Goal: Navigation & Orientation: Find specific page/section

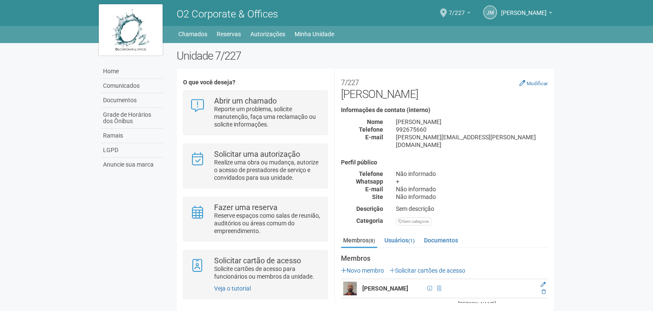
click at [450, 15] on link "7/227" at bounding box center [460, 14] width 22 height 7
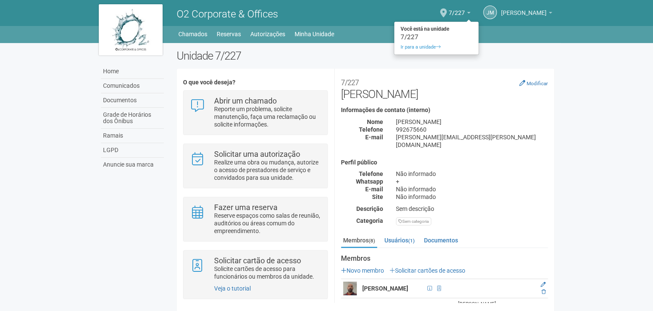
click at [549, 12] on b at bounding box center [550, 13] width 3 height 2
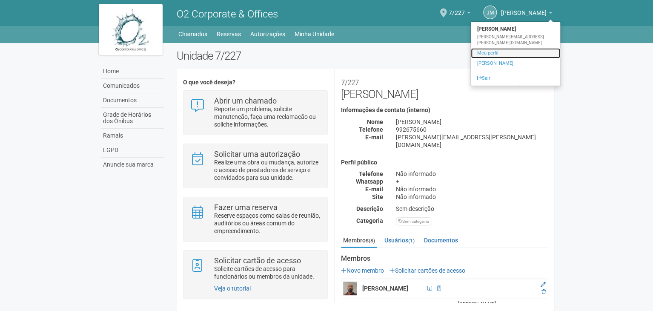
click at [499, 50] on link "Meu perfil" at bounding box center [515, 53] width 89 height 10
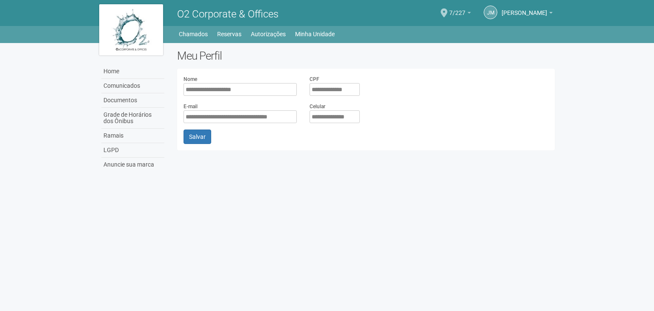
click at [449, 14] on link "7/227" at bounding box center [460, 14] width 22 height 7
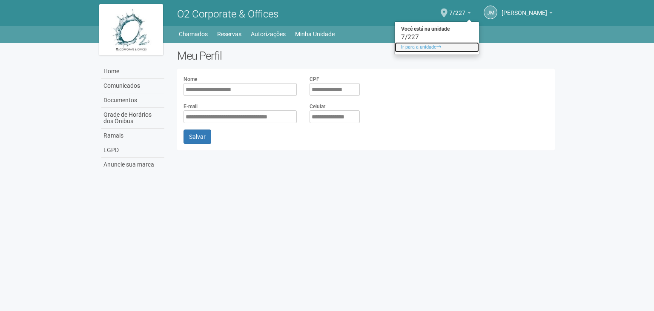
click at [397, 46] on link "Ir para a unidade" at bounding box center [437, 47] width 84 height 10
click at [397, 46] on div "**********" at bounding box center [327, 109] width 468 height 133
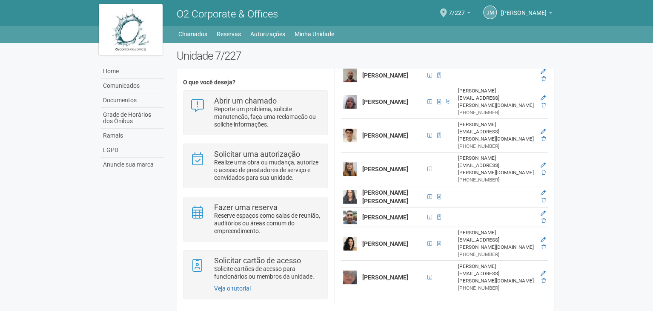
scroll to position [228, 0]
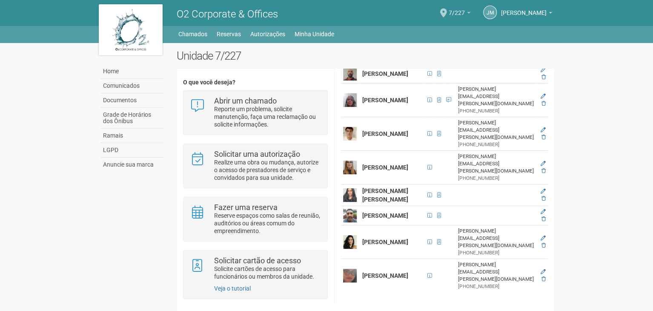
click at [449, 9] on span "7/227" at bounding box center [457, 8] width 16 height 15
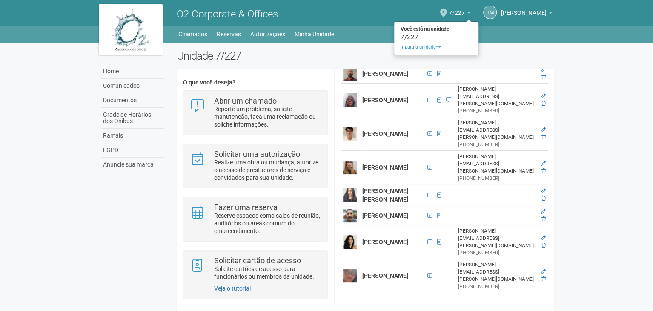
click at [394, 38] on div "7/227" at bounding box center [436, 37] width 84 height 6
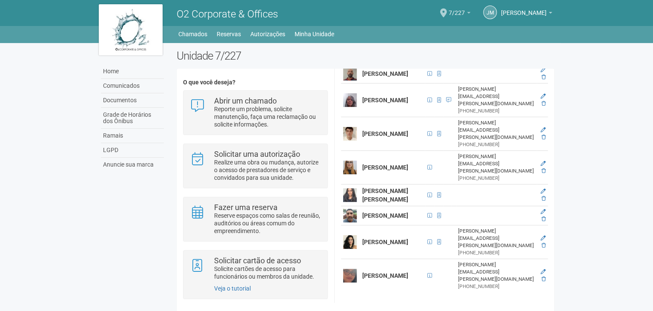
click at [449, 8] on span "7/227" at bounding box center [457, 8] width 16 height 15
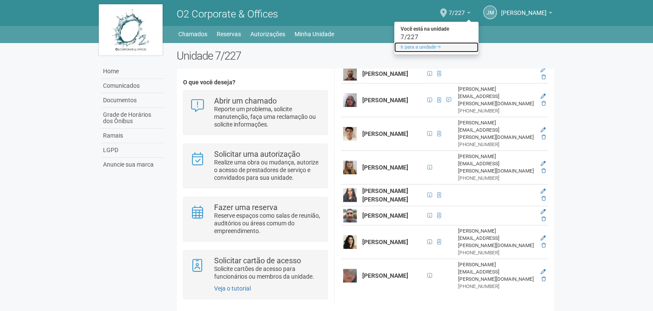
click at [394, 44] on link "Ir para a unidade" at bounding box center [436, 47] width 84 height 10
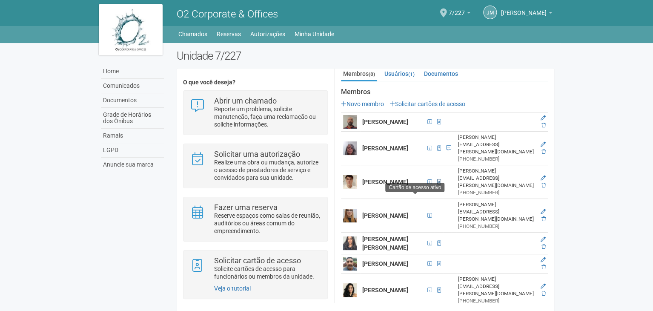
scroll to position [100, 0]
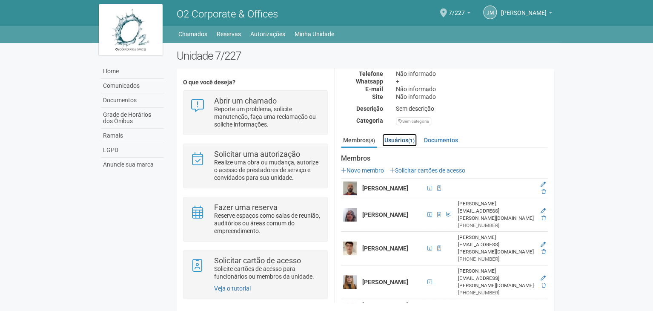
click at [400, 134] on link "Usuários (1)" at bounding box center [399, 140] width 34 height 13
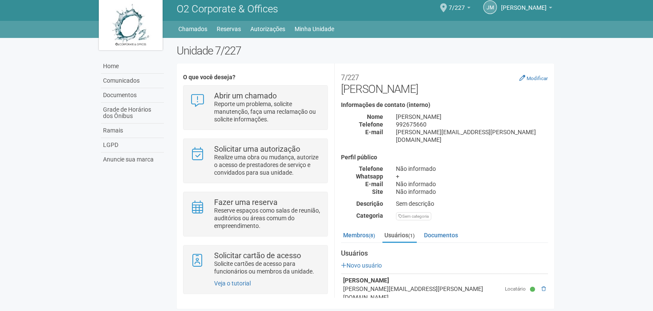
scroll to position [6, 0]
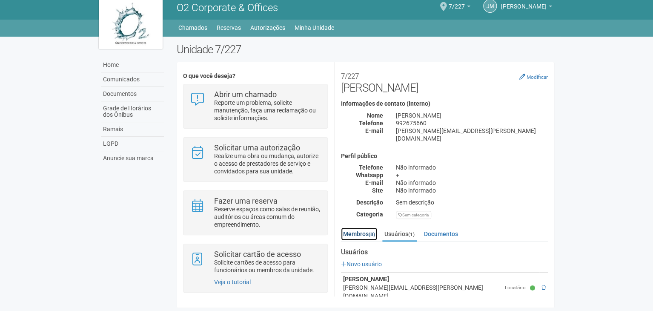
click at [360, 227] on link "Membros (8)" at bounding box center [359, 233] width 36 height 13
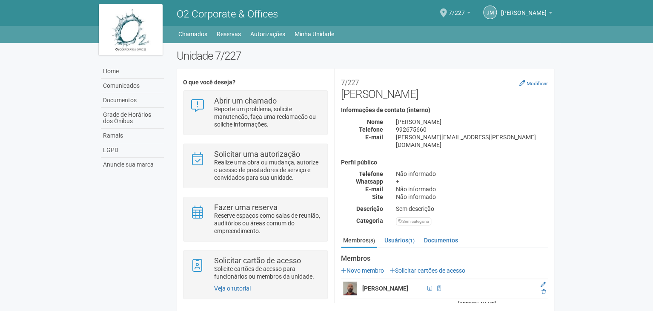
click at [467, 12] on b at bounding box center [468, 13] width 3 height 2
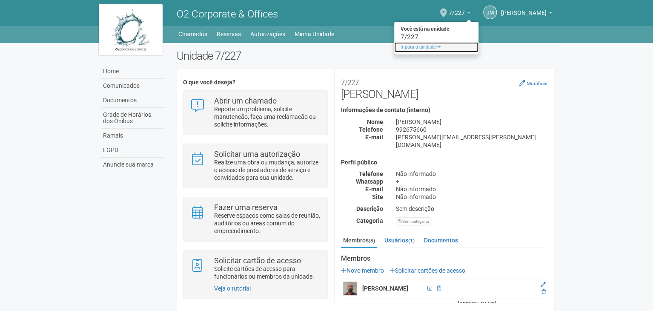
click at [410, 47] on link "Ir para a unidade" at bounding box center [436, 47] width 84 height 10
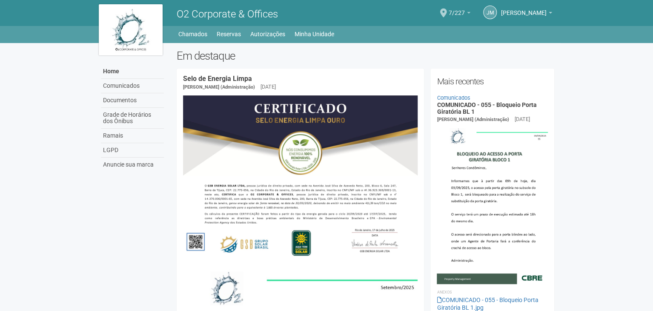
click at [449, 13] on span "7/227" at bounding box center [457, 8] width 16 height 15
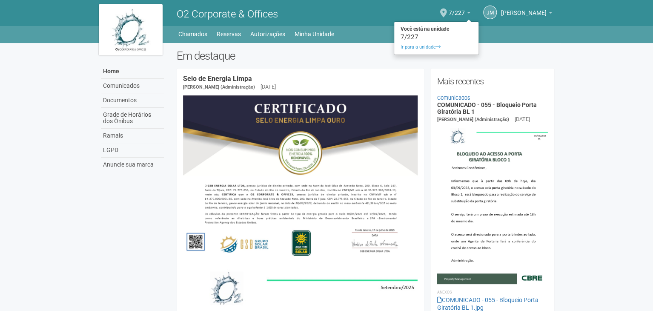
click at [396, 37] on div "7/227" at bounding box center [436, 37] width 84 height 6
click at [396, 37] on ul "Home Home Comunicados Documentos Grade de Horários dos Ônibus Ramais LGPD Anunc…" at bounding box center [365, 34] width 377 height 12
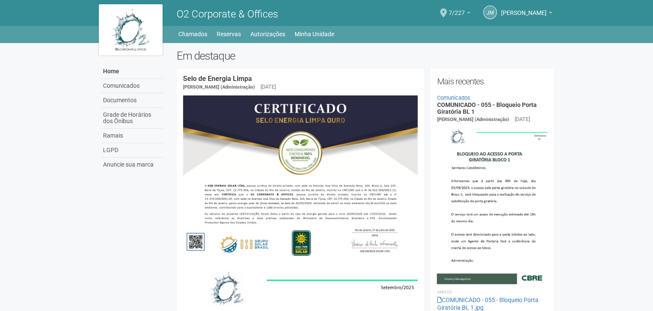
click at [449, 12] on span "7/227" at bounding box center [457, 8] width 16 height 15
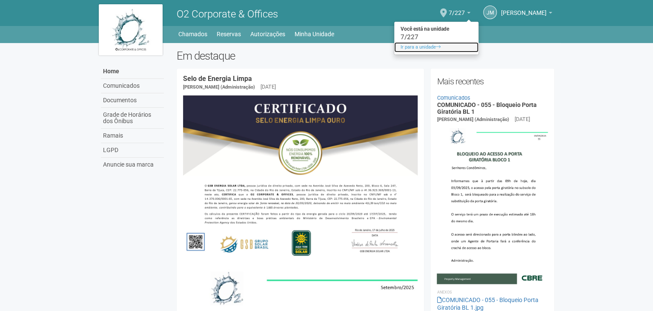
click at [416, 43] on link "Ir para a unidade" at bounding box center [436, 47] width 84 height 10
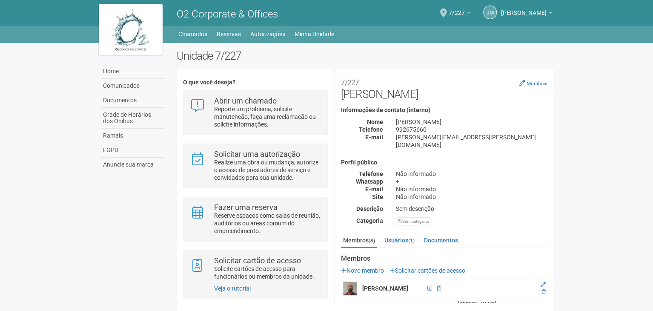
click at [140, 33] on img at bounding box center [131, 29] width 64 height 51
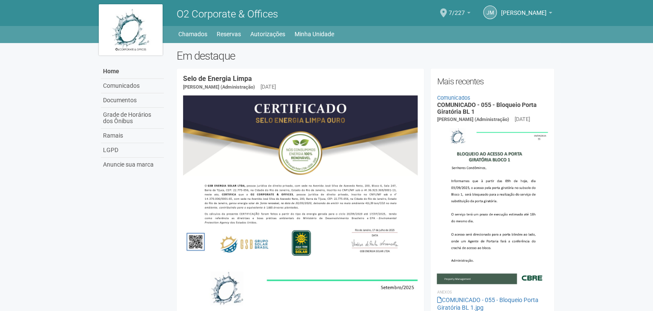
click at [449, 10] on span "7/227" at bounding box center [457, 8] width 16 height 15
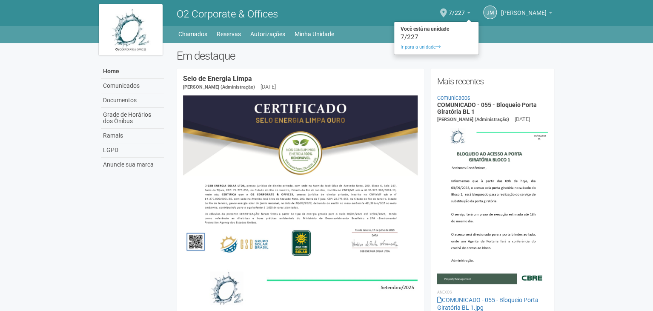
click at [516, 15] on span "[PERSON_NAME]" at bounding box center [524, 8] width 46 height 15
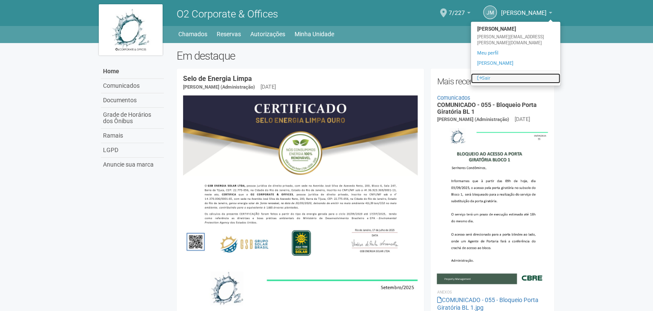
click at [492, 73] on link "Sair" at bounding box center [515, 78] width 89 height 10
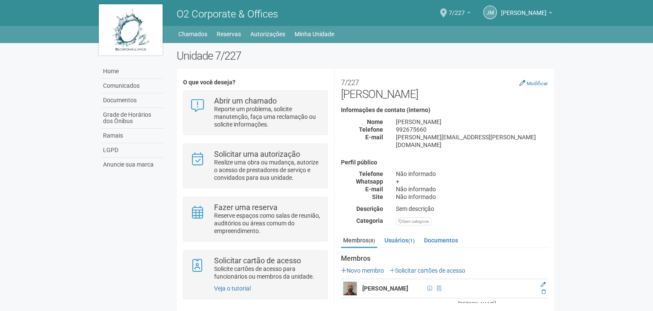
click at [449, 7] on span "7/227" at bounding box center [457, 8] width 16 height 15
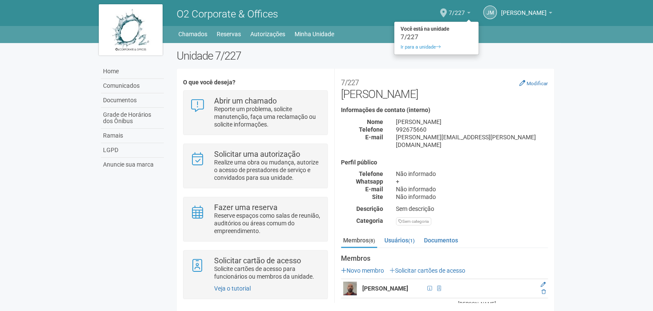
click at [449, 11] on span "7/227" at bounding box center [457, 8] width 16 height 15
